Goal: Entertainment & Leisure: Consume media (video, audio)

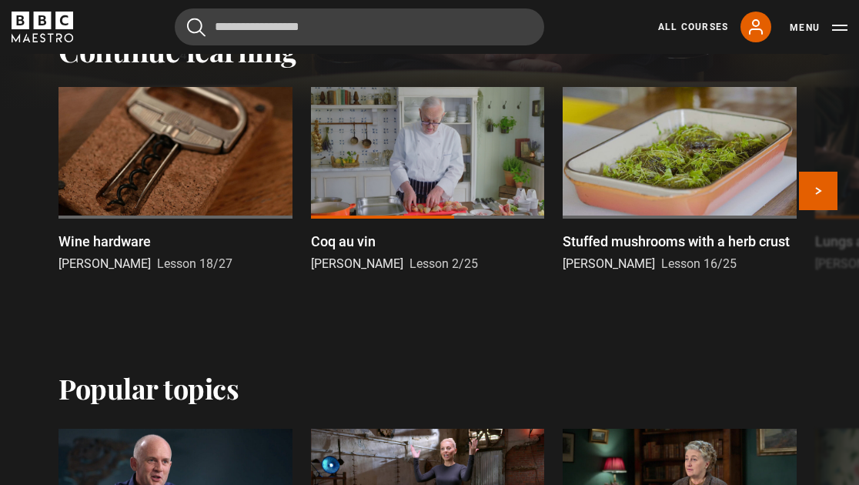
click at [181, 189] on div at bounding box center [175, 153] width 234 height 132
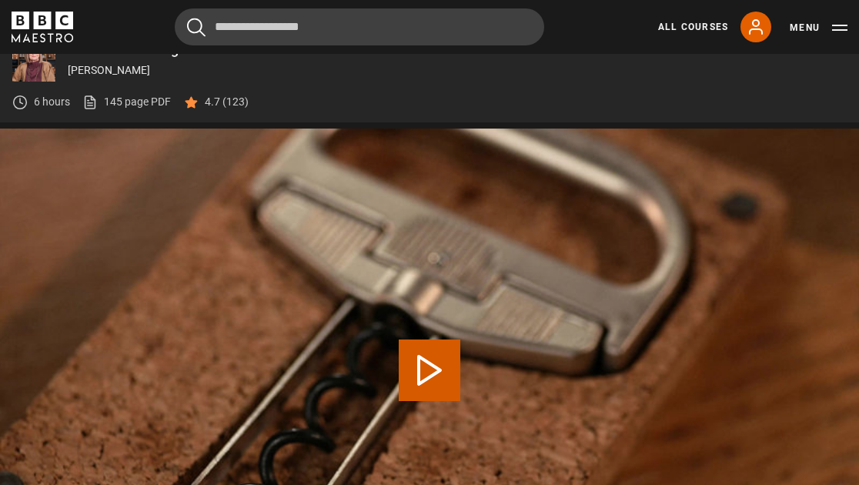
click at [425, 369] on button "Play Lesson Wine hardware" at bounding box center [430, 370] width 62 height 62
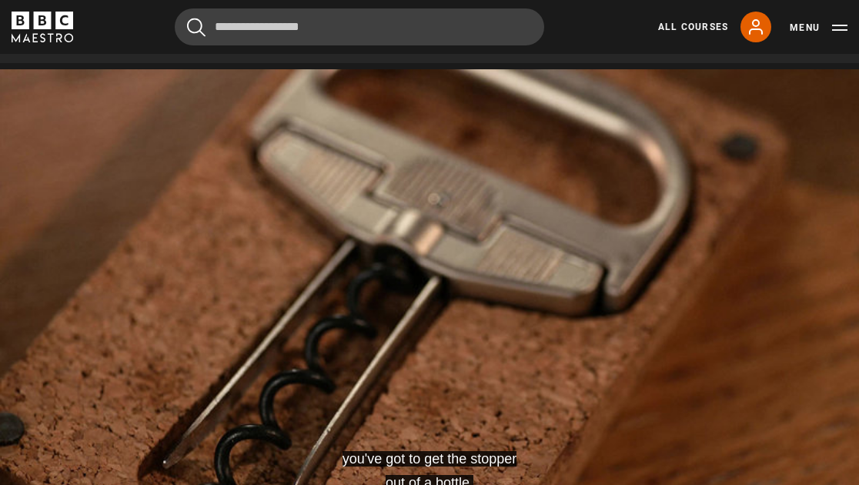
scroll to position [612, 0]
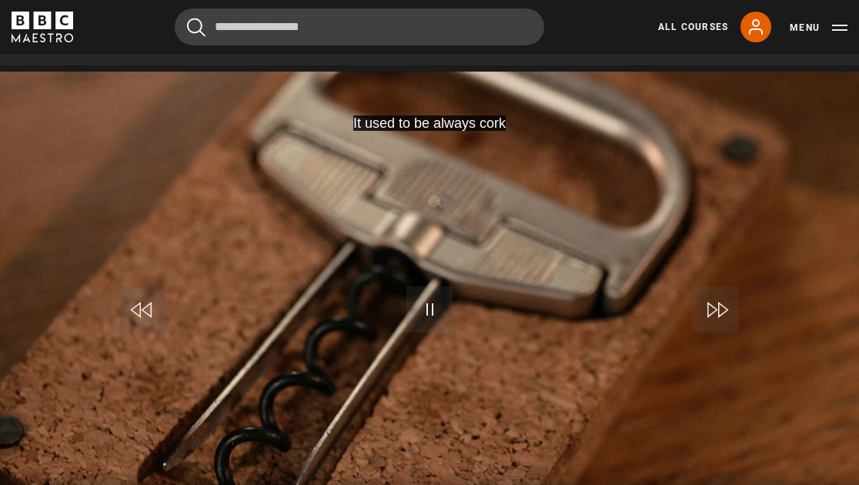
click at [430, 305] on span "Video Player" at bounding box center [429, 309] width 46 height 46
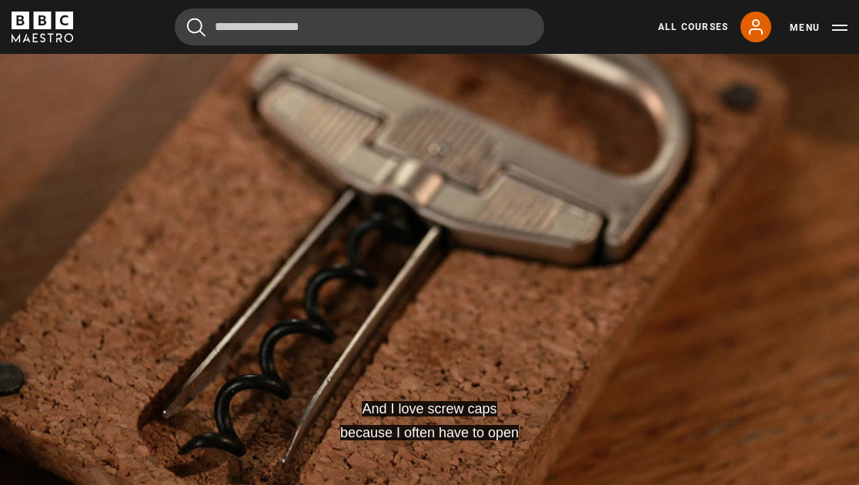
scroll to position [673, 0]
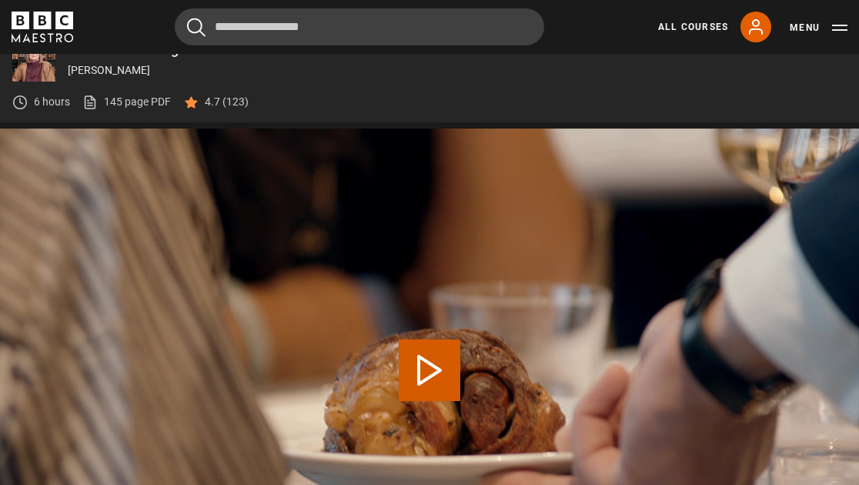
scroll to position [555, 0]
